Goal: Find specific page/section: Find specific page/section

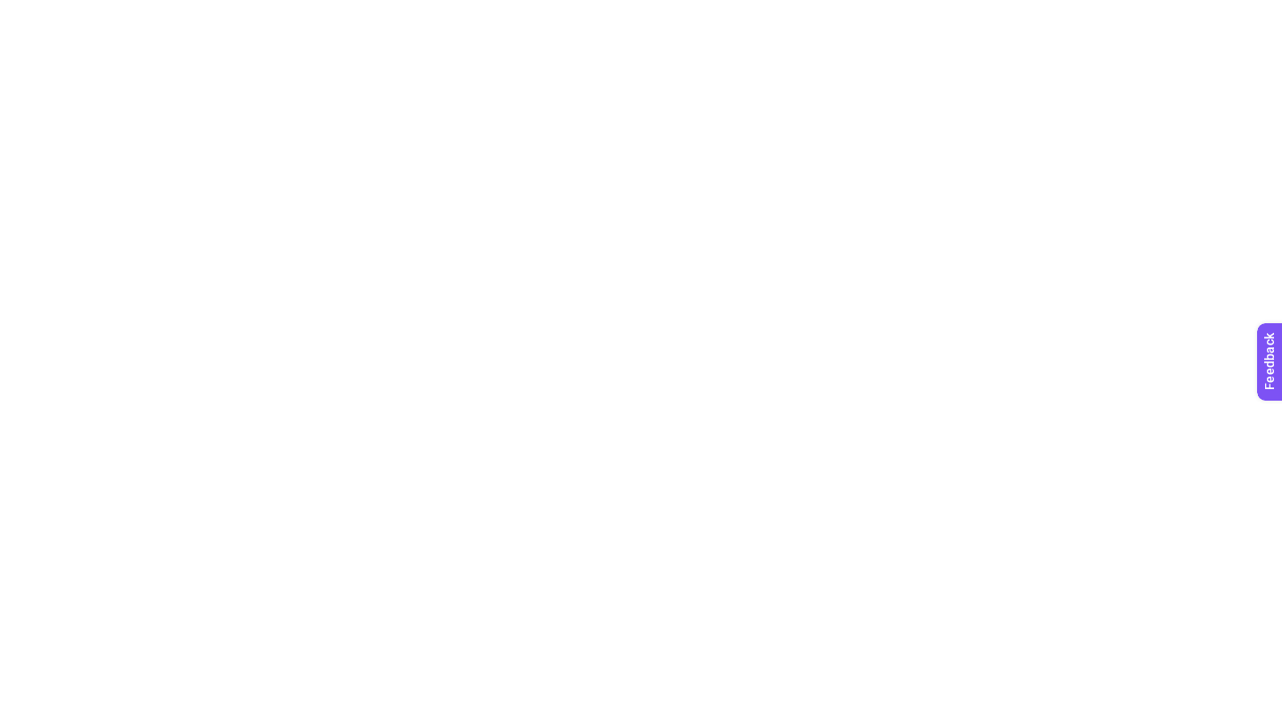
click at [894, 7] on html at bounding box center [641, 3] width 1282 height 7
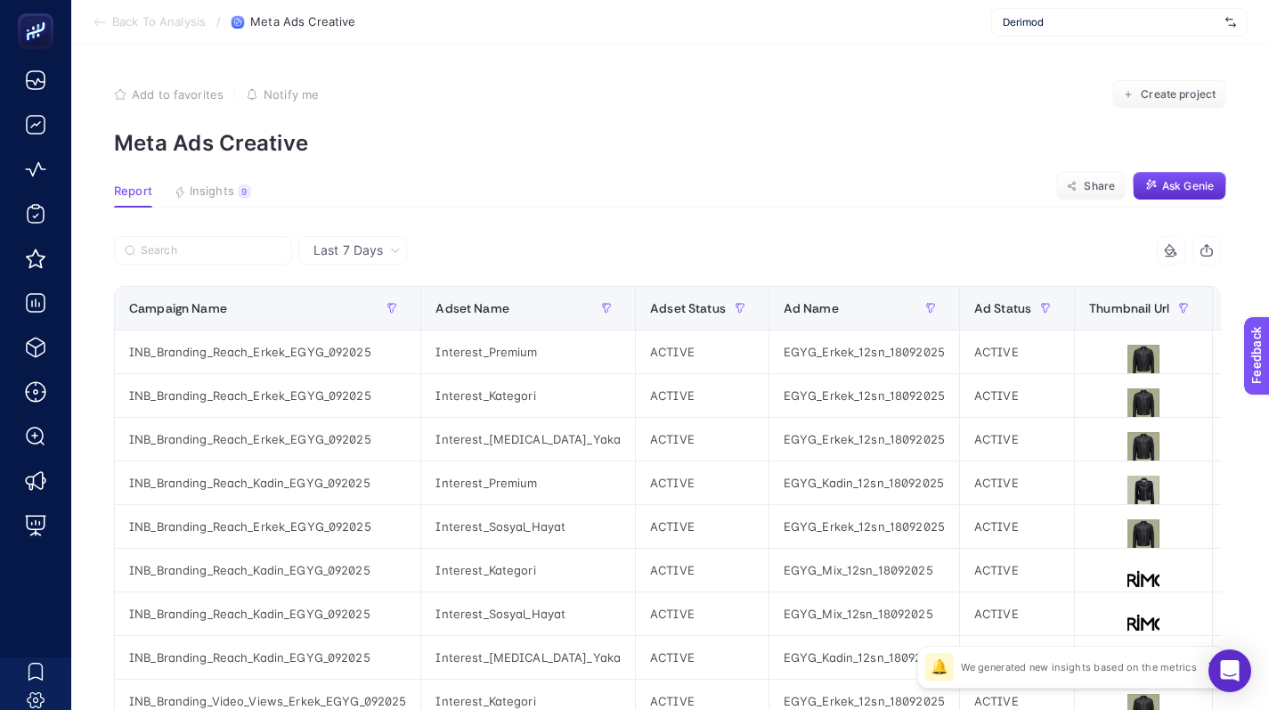
click at [371, 261] on div "Last 7 Days" at bounding box center [352, 250] width 109 height 28
click at [369, 241] on span "Last 7 Days" at bounding box center [347, 250] width 69 height 18
click at [754, 142] on p "Meta Ads Creative" at bounding box center [670, 143] width 1112 height 26
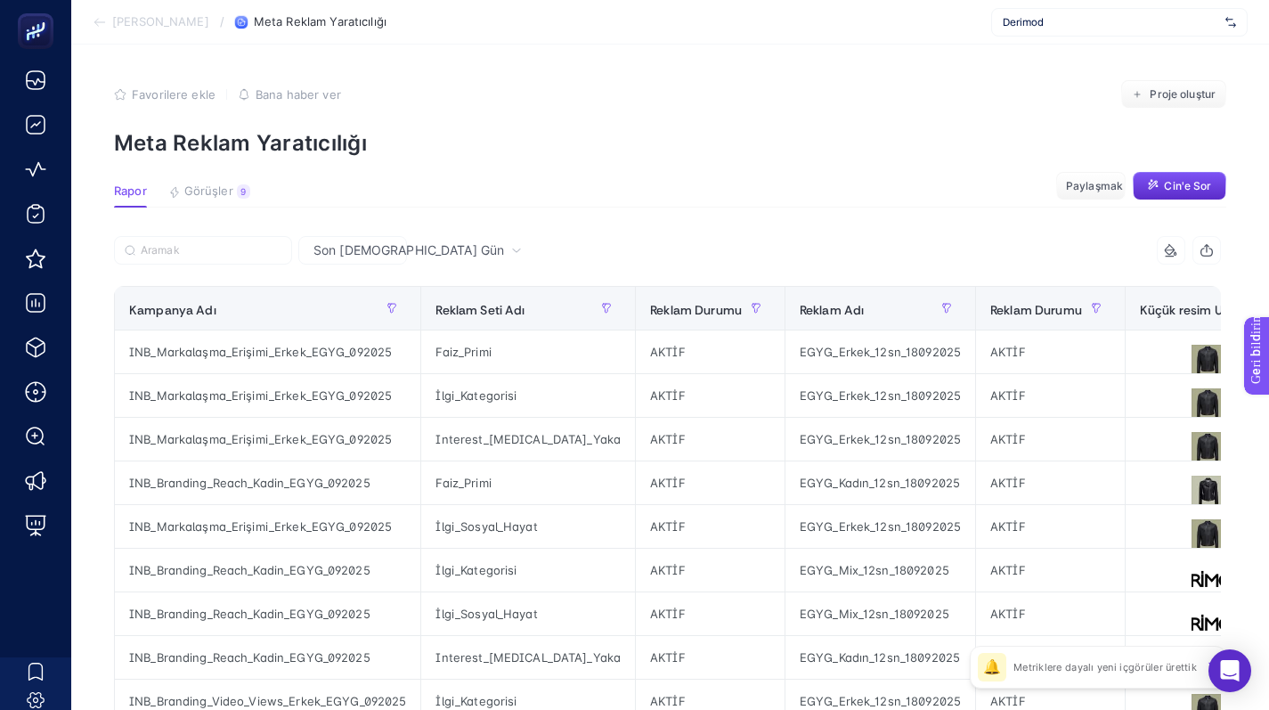
click at [753, 141] on p "Meta Reklam Yaratıcılığı" at bounding box center [670, 143] width 1112 height 26
